Goal: Check status: Check status

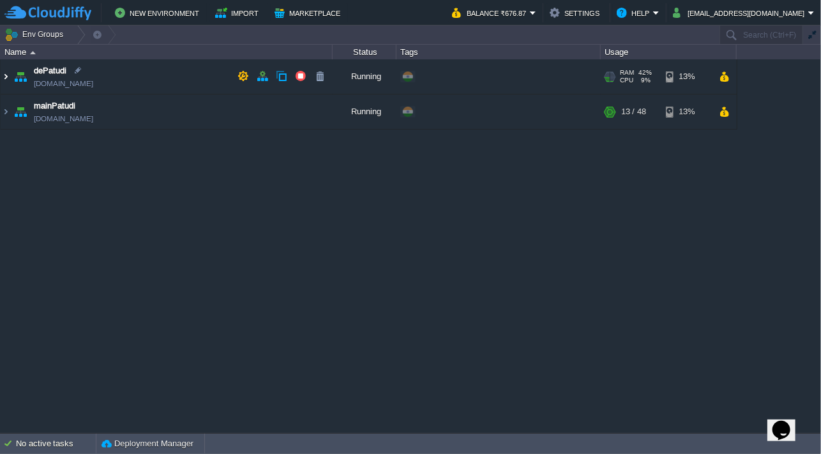
click at [3, 92] on table "dePatudi [DOMAIN_NAME] Running + Add to Env Group RAM 42% CPU 9% 13 / 28 13% ma…" at bounding box center [369, 94] width 738 height 70
drag, startPoint x: 118, startPoint y: 238, endPoint x: 70, endPoint y: 222, distance: 50.5
click at [118, 238] on div "dePatudi [DOMAIN_NAME] Running + Add to Env Group RAM 42% CPU 9% 13 / 28 13% ma…" at bounding box center [410, 246] width 821 height 374
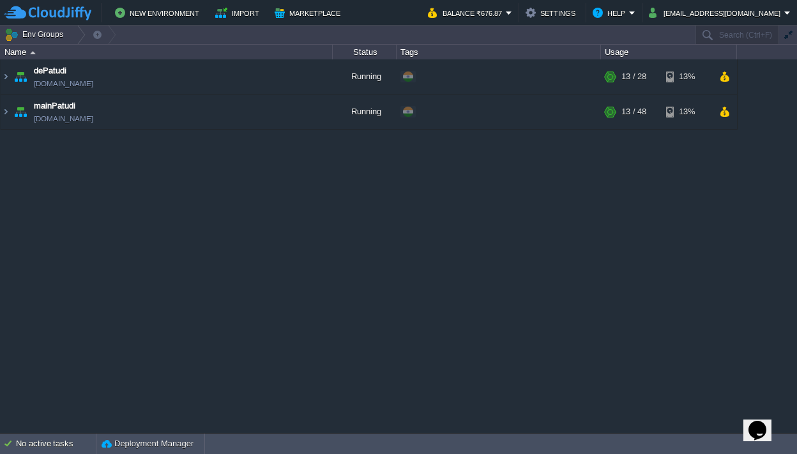
click at [209, 222] on div "dePatudi [DOMAIN_NAME] Running + Add to Env Group RAM 42% CPU 9% 13 / 28 13% ma…" at bounding box center [398, 246] width 797 height 374
click at [5, 112] on img at bounding box center [6, 112] width 10 height 34
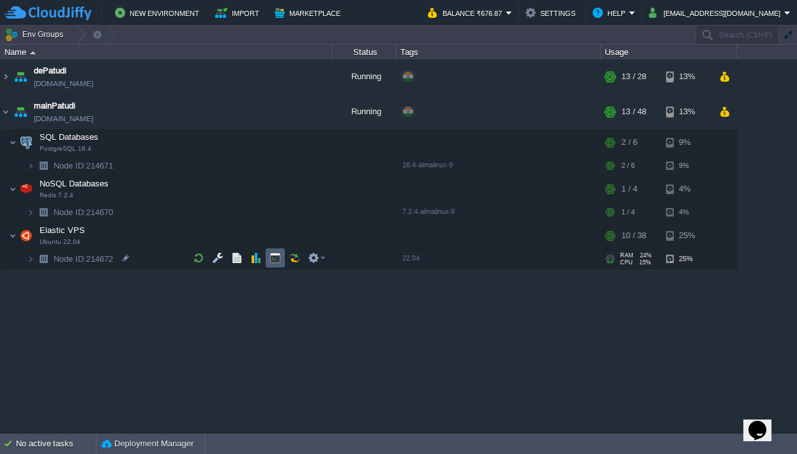
click at [271, 256] on button "button" at bounding box center [275, 257] width 11 height 11
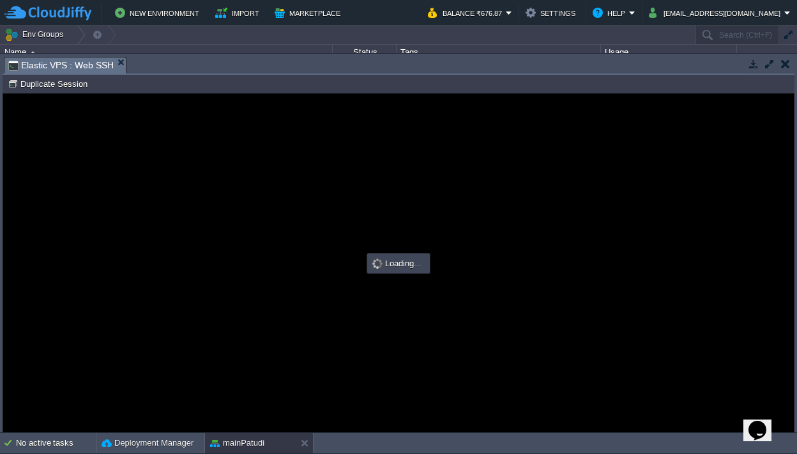
type input "#000000"
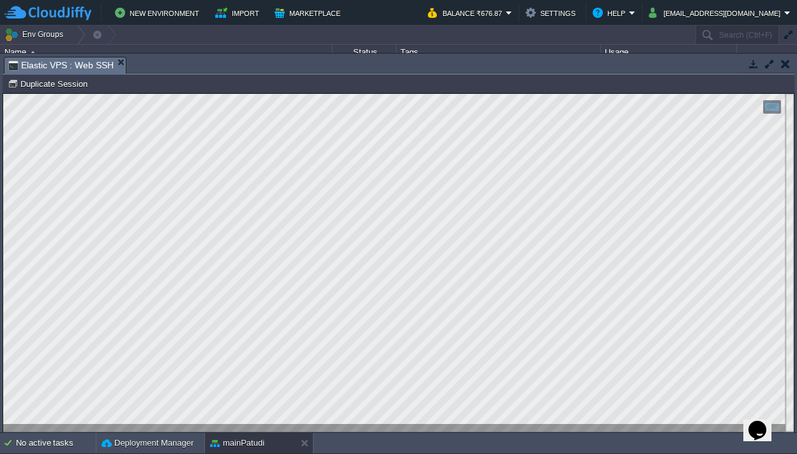
click at [490, 67] on button "button" at bounding box center [753, 63] width 11 height 11
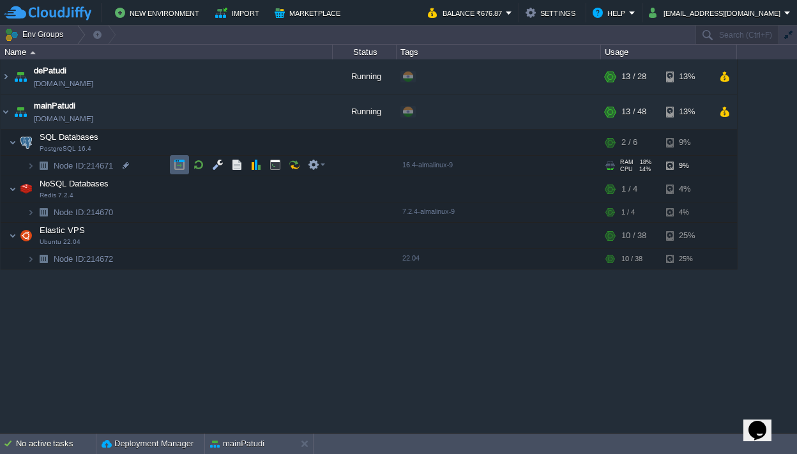
click at [179, 164] on button "button" at bounding box center [179, 164] width 11 height 11
click at [291, 338] on div "dePatudi [DOMAIN_NAME] Running + Add to Env Group RAM 43% CPU 9% 14 / 28 13% ma…" at bounding box center [398, 246] width 797 height 374
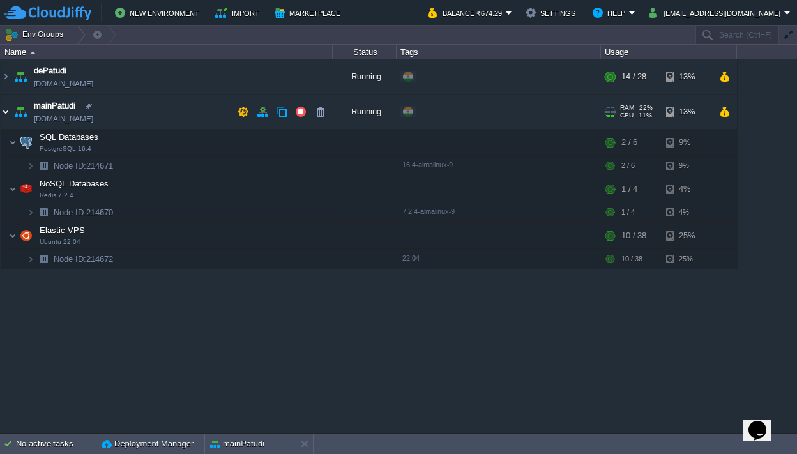
click at [10, 112] on img at bounding box center [6, 112] width 10 height 34
